Goal: Task Accomplishment & Management: Complete application form

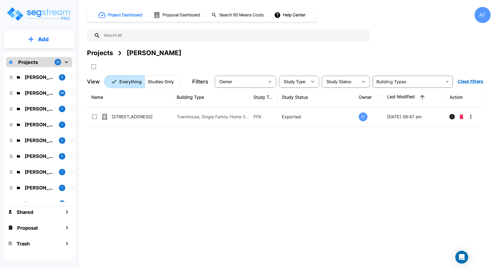
click at [189, 140] on div "Name Building Type Study Type Study Status Owner Last Modified Action 5698 Chap…" at bounding box center [285, 171] width 396 height 167
click at [44, 36] on p "Add" at bounding box center [43, 39] width 11 height 8
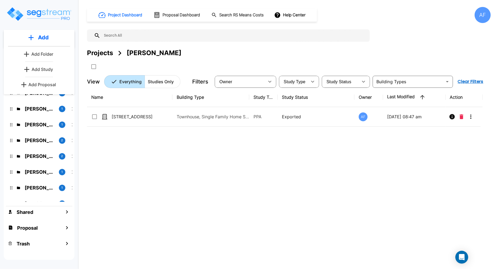
click at [51, 82] on p "Add Proposal" at bounding box center [43, 84] width 28 height 6
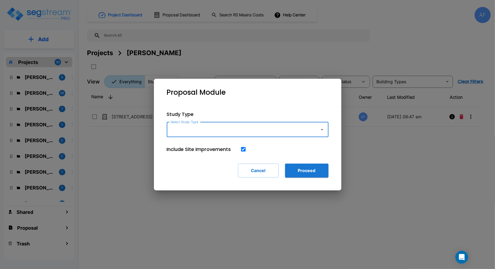
click at [200, 130] on input "Select Study Type" at bounding box center [241, 130] width 145 height 10
click at [233, 139] on li "Small Multi-Family Residential" at bounding box center [248, 144] width 162 height 10
type input "Small Multi-Family Residential"
click at [297, 170] on button "Proceed" at bounding box center [306, 171] width 43 height 14
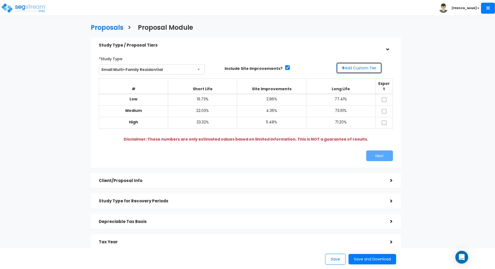
click at [369, 69] on button "Add Custom Tier" at bounding box center [359, 67] width 46 height 11
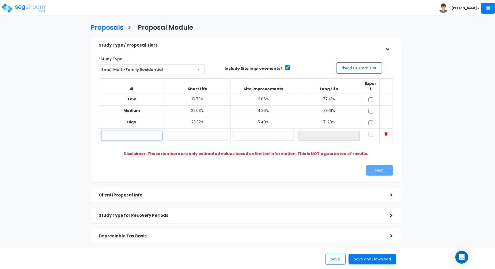
click at [123, 132] on input "text" at bounding box center [131, 136] width 61 height 10
paste input "336 Roy Ln. Keller, TX 76248"
type input "336 Roy Ln. Keller, TX 76248"
click at [192, 131] on input "text" at bounding box center [197, 136] width 61 height 10
paste input "14.4"
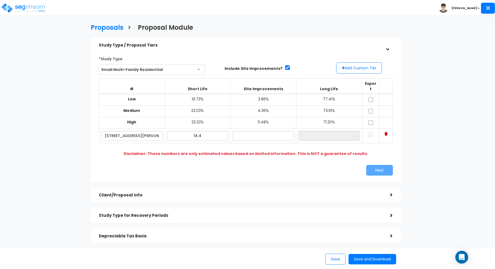
type input "14.40%"
click at [262, 131] on input "text" at bounding box center [263, 136] width 61 height 10
paste input "3.43"
type input "3.43%"
type input "82.17%"
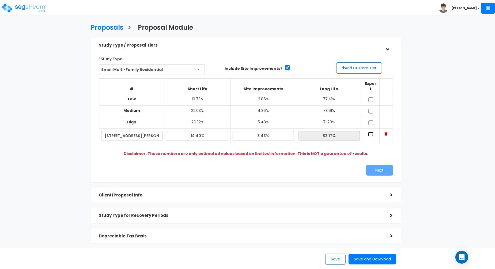
click at [371, 132] on input "checkbox" at bounding box center [370, 134] width 5 height 5
checkbox input "true"
click at [381, 166] on button "Next" at bounding box center [379, 170] width 27 height 11
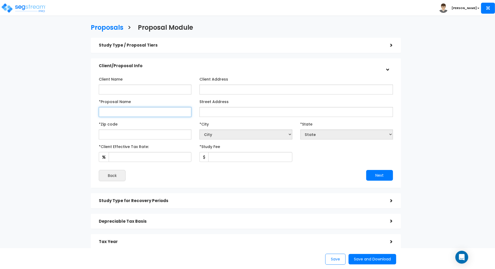
click at [138, 112] on input "*Proposal Name" at bounding box center [145, 112] width 93 height 10
paste input "3.43"
type input "3.43"
drag, startPoint x: 116, startPoint y: 111, endPoint x: 100, endPoint y: 111, distance: 16.6
click at [100, 111] on input "3.43" at bounding box center [145, 112] width 93 height 10
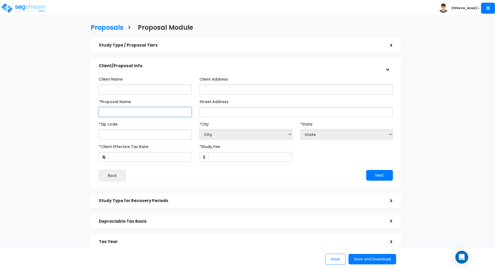
paste input "[STREET_ADDRESS][PERSON_NAME] [PERSON_NAME]"
type input "[STREET_ADDRESS][PERSON_NAME] [PERSON_NAME]"
click at [163, 134] on input "text" at bounding box center [145, 135] width 93 height 10
paste input "76248"
type input "76248"
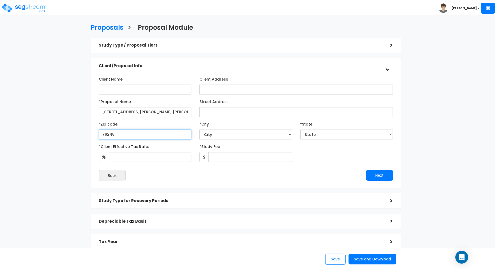
select select "[GEOGRAPHIC_DATA]"
type input "76248"
click at [327, 158] on div "*Client Effective Tax Rate: *Study Fee" at bounding box center [246, 152] width 302 height 20
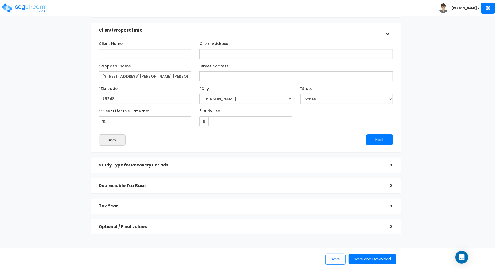
scroll to position [43, 0]
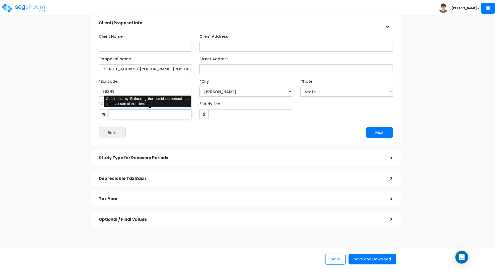
click at [162, 114] on input "*Client Effective Tax Rate:" at bounding box center [150, 114] width 83 height 10
type input "3"
type input "35"
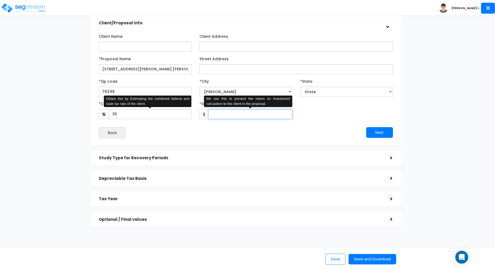
click at [252, 113] on input "*Study Fee" at bounding box center [250, 114] width 84 height 10
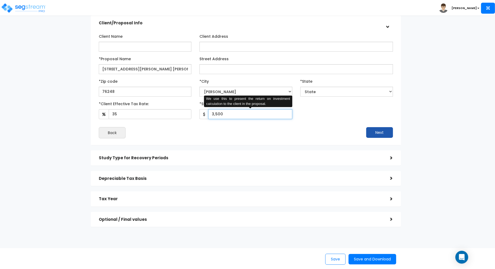
type input "3,500"
click at [387, 131] on button "Next" at bounding box center [379, 132] width 27 height 11
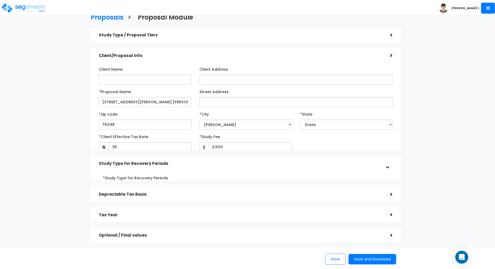
scroll to position [0, 0]
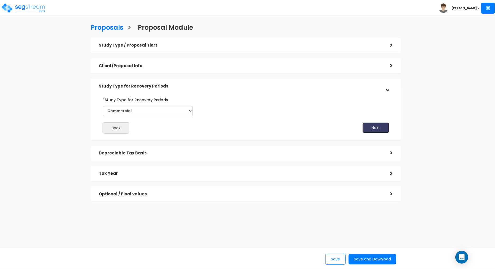
click at [373, 127] on button "Next" at bounding box center [376, 127] width 27 height 11
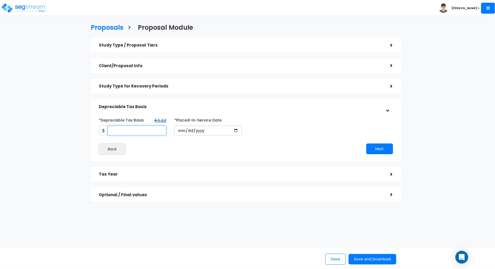
click at [131, 131] on input "*Depreciable Tax Basis" at bounding box center [137, 131] width 59 height 10
type input "225,250"
click at [183, 129] on input "date" at bounding box center [207, 131] width 67 height 10
type input "[DATE]"
click at [293, 148] on div "Next" at bounding box center [321, 149] width 151 height 11
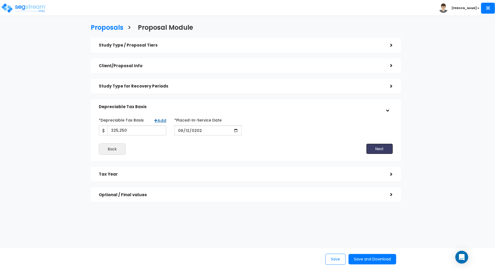
click at [377, 147] on button "Next" at bounding box center [379, 149] width 27 height 11
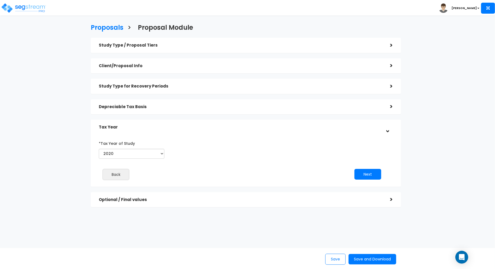
click at [224, 85] on h5 "Study Type for Recovery Periods" at bounding box center [240, 86] width 283 height 5
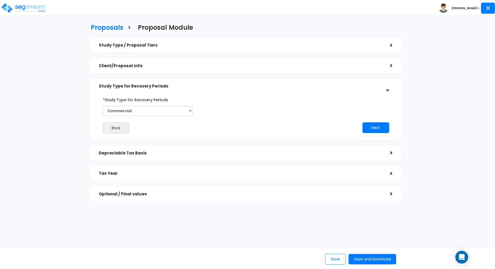
click at [235, 153] on h5 "Depreciable Tax Basis" at bounding box center [240, 153] width 283 height 5
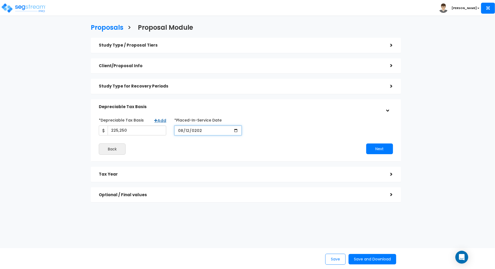
click at [183, 128] on input "[DATE]" at bounding box center [207, 131] width 67 height 10
type input "[DATE]"
click at [276, 144] on div "Next" at bounding box center [321, 149] width 151 height 11
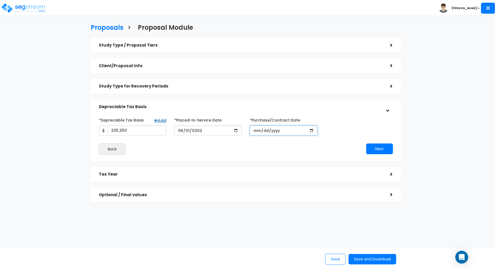
click at [260, 132] on input "*Purchase/Contract Date" at bounding box center [283, 131] width 67 height 10
type input "[DATE]"
click at [269, 142] on div "*Depreciable Tax Basis Add 225,250 *Placed-In-Service Date" at bounding box center [246, 135] width 294 height 39
click at [384, 148] on button "Next" at bounding box center [379, 149] width 27 height 11
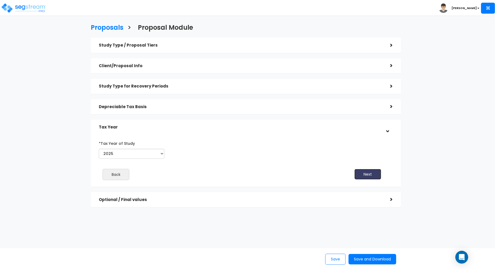
click at [366, 175] on button "Next" at bounding box center [368, 174] width 27 height 11
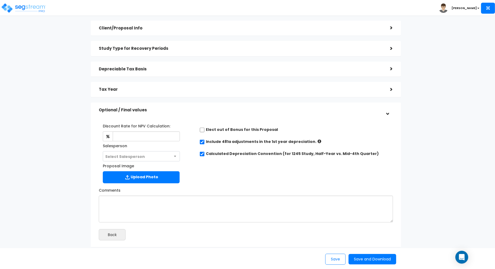
scroll to position [39, 0]
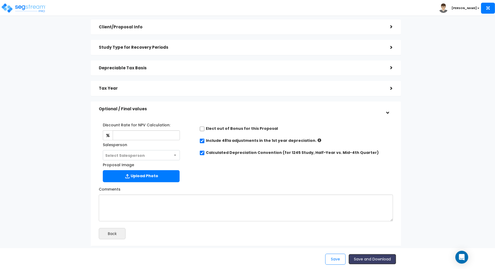
click at [375, 260] on button "Save and Download" at bounding box center [373, 259] width 48 height 10
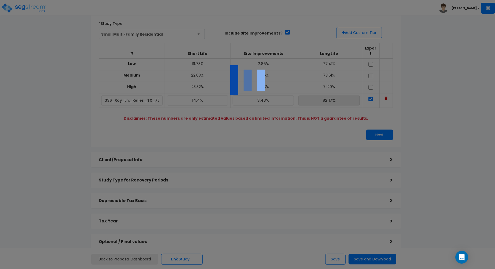
scroll to position [2, 0]
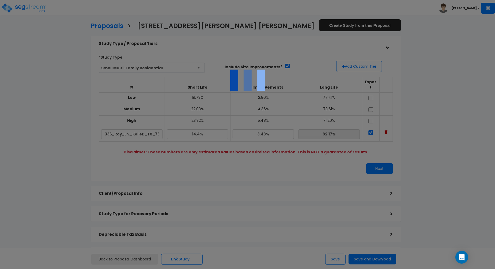
click at [291, 167] on div at bounding box center [247, 134] width 495 height 269
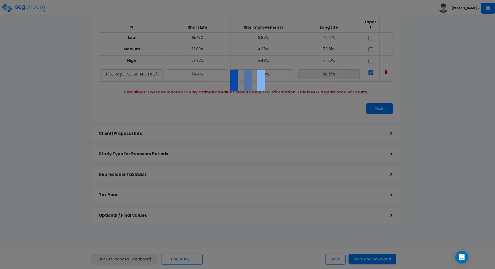
click at [241, 148] on div at bounding box center [247, 134] width 495 height 269
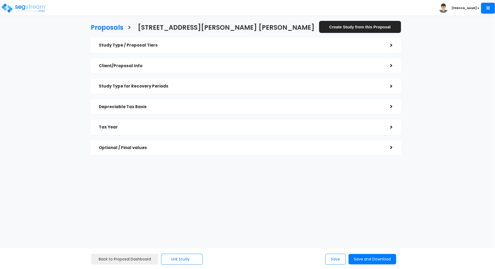
checkbox input "true"
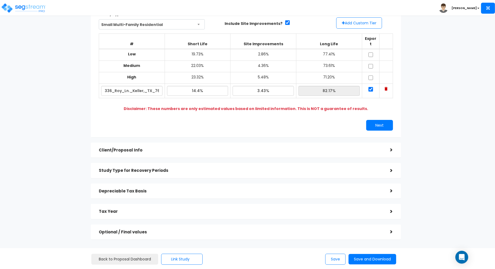
scroll to position [60, 0]
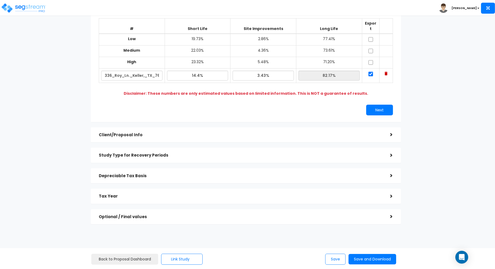
click at [299, 132] on div "Client/Proposal Info" at bounding box center [240, 135] width 283 height 10
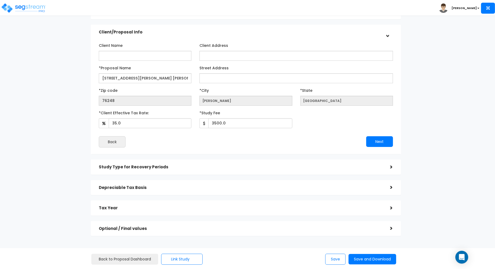
scroll to position [52, 0]
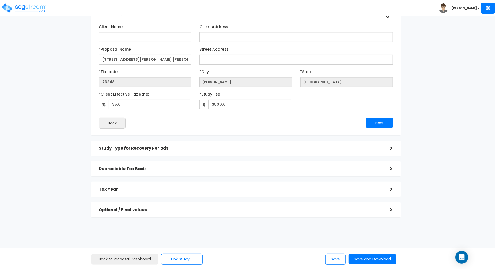
click at [260, 150] on h5 "Study Type for Recovery Periods" at bounding box center [240, 148] width 283 height 5
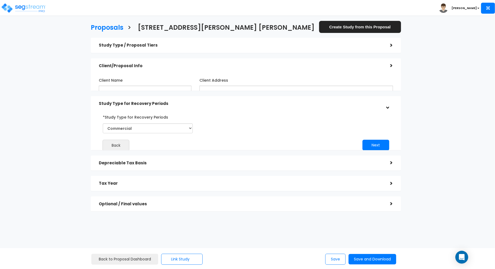
scroll to position [0, 0]
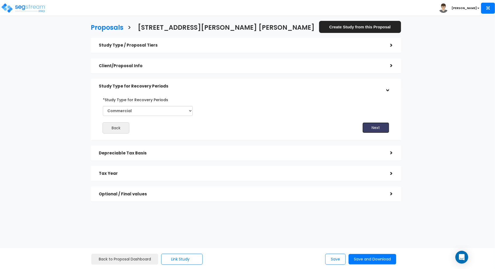
click at [375, 130] on button "Next" at bounding box center [376, 127] width 27 height 11
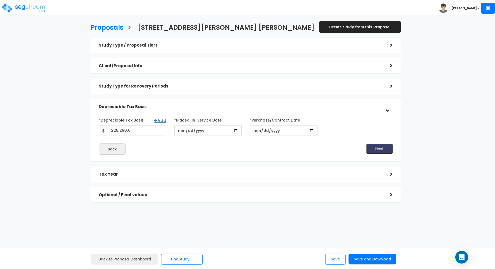
click at [378, 147] on button "Next" at bounding box center [379, 149] width 27 height 11
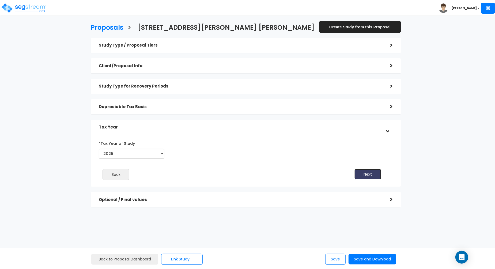
click at [369, 176] on button "Next" at bounding box center [368, 174] width 27 height 11
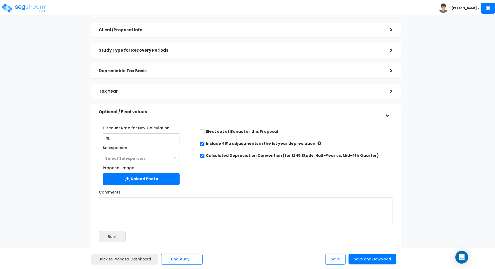
scroll to position [45, 0]
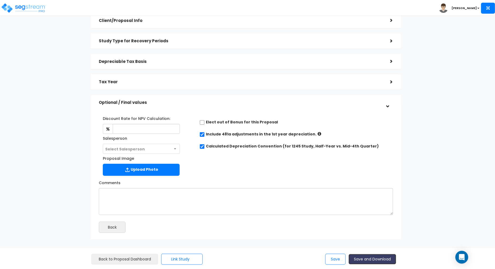
click at [374, 263] on button "Save and Download" at bounding box center [373, 259] width 48 height 10
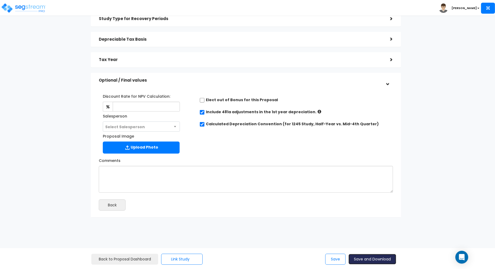
scroll to position [0, 0]
